Goal: Task Accomplishment & Management: Complete application form

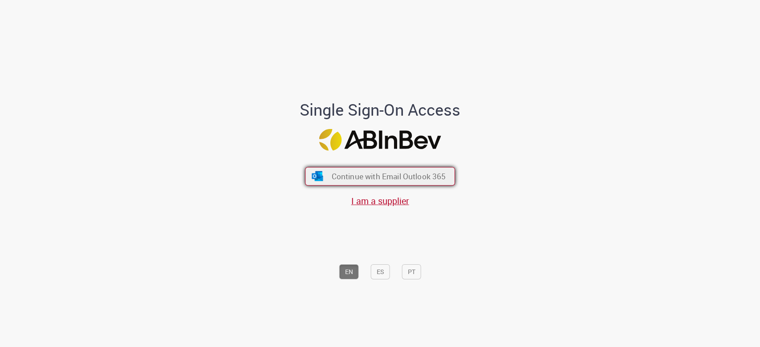
click at [331, 181] on span "Continue with Email Outlook 365" at bounding box center [388, 176] width 114 height 10
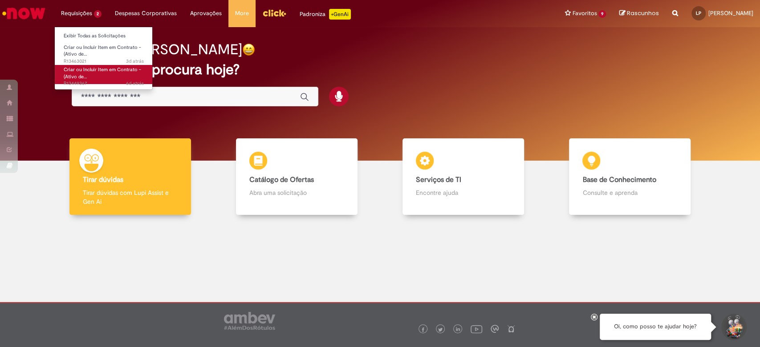
click at [68, 78] on span "Criar ou Incluir Item em Contrato - (Ativo de…" at bounding box center [102, 73] width 77 height 14
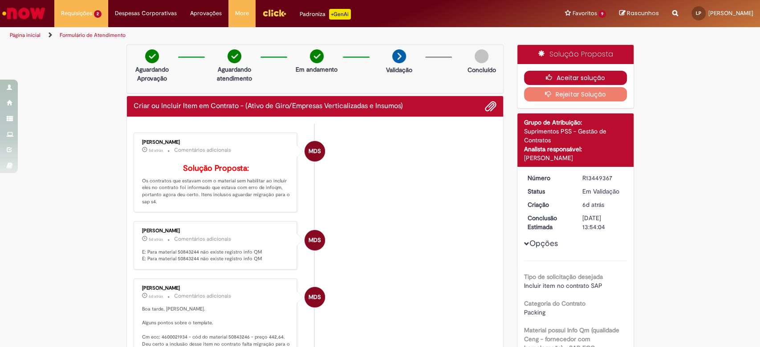
click at [558, 75] on button "Aceitar solução" at bounding box center [575, 78] width 103 height 14
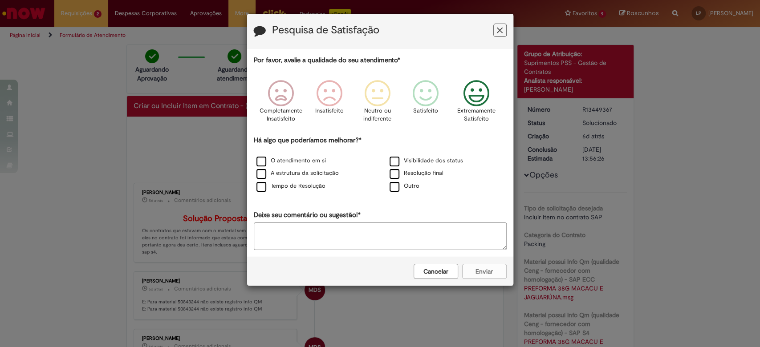
click at [473, 96] on icon "Feedback" at bounding box center [476, 93] width 33 height 27
click at [265, 162] on label "O atendimento em si" at bounding box center [290, 161] width 69 height 8
click at [260, 175] on label "A estrutura da solicitação" at bounding box center [297, 173] width 82 height 8
click at [262, 188] on label "Tempo de Resolução" at bounding box center [290, 186] width 69 height 8
click at [497, 269] on button "Enviar" at bounding box center [484, 271] width 45 height 15
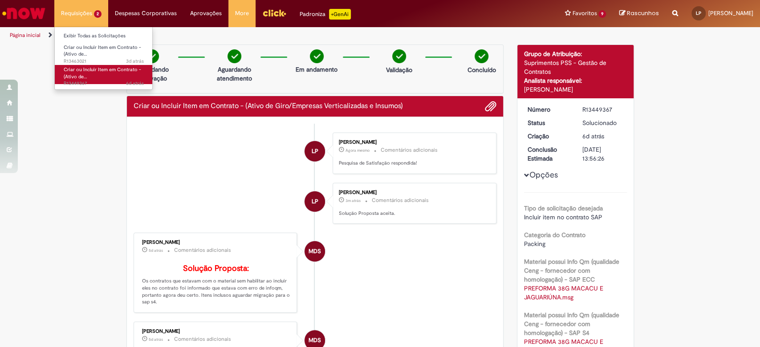
click at [73, 71] on span "Criar ou Incluir Item em Contrato - (Ativo de…" at bounding box center [102, 73] width 77 height 14
click at [87, 10] on li "Requisições 2 Exibir Todas as Solicitações Criar ou Incluir Item em Contrato - …" at bounding box center [81, 13] width 54 height 27
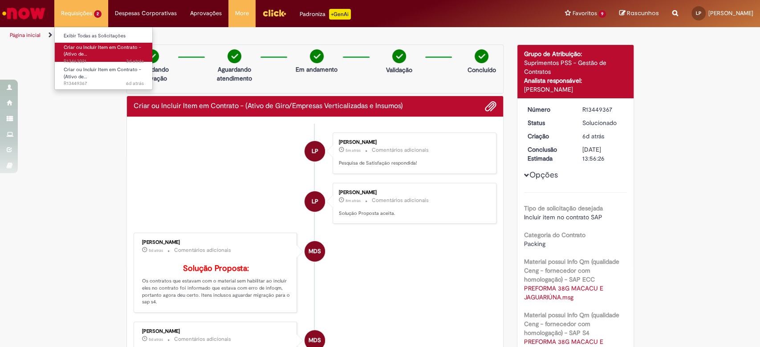
click at [79, 48] on span "Criar ou Incluir Item em Contrato - (Ativo de…" at bounding box center [102, 51] width 77 height 14
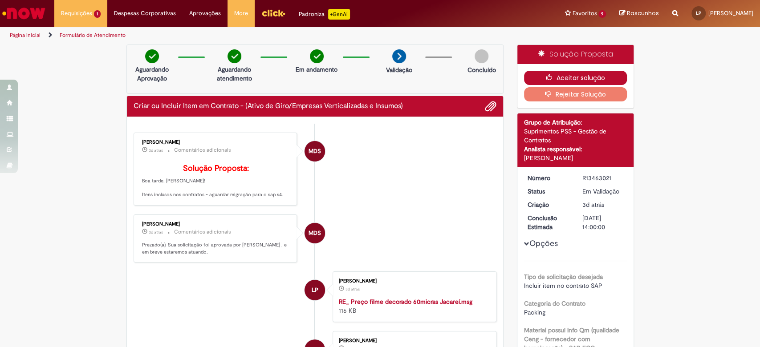
click at [552, 76] on icon "button" at bounding box center [551, 77] width 11 height 6
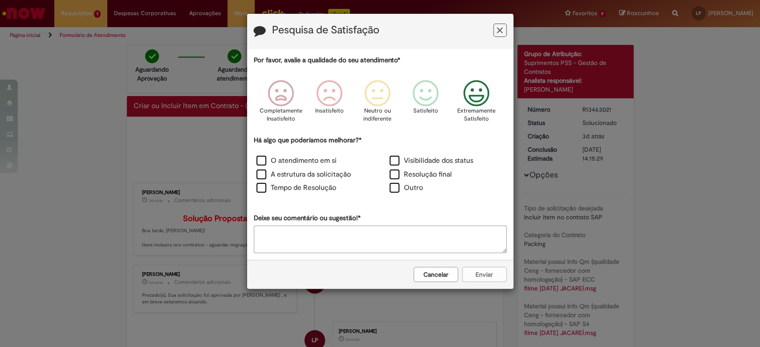
click at [475, 91] on icon "Feedback" at bounding box center [476, 93] width 33 height 27
click at [260, 160] on label "O atendimento em si" at bounding box center [296, 161] width 80 height 10
click at [264, 176] on label "A estrutura da solicitação" at bounding box center [303, 175] width 94 height 10
click at [259, 187] on label "Tempo de Resolução" at bounding box center [296, 188] width 80 height 10
click at [483, 270] on button "Enviar" at bounding box center [484, 274] width 45 height 15
